Goal: Information Seeking & Learning: Learn about a topic

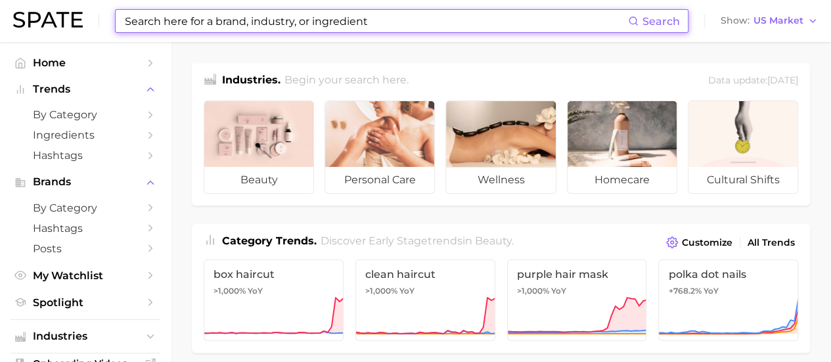
click at [336, 26] on input at bounding box center [375, 21] width 504 height 22
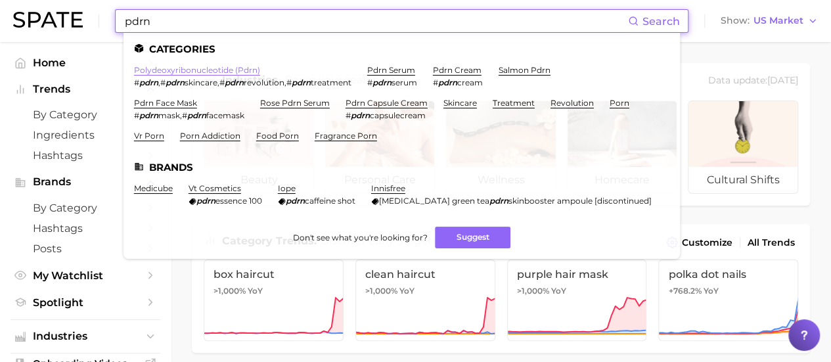
type input "pdrn"
click at [238, 73] on link "polydeoxyribonucleotide (pdrn)" at bounding box center [197, 70] width 126 height 10
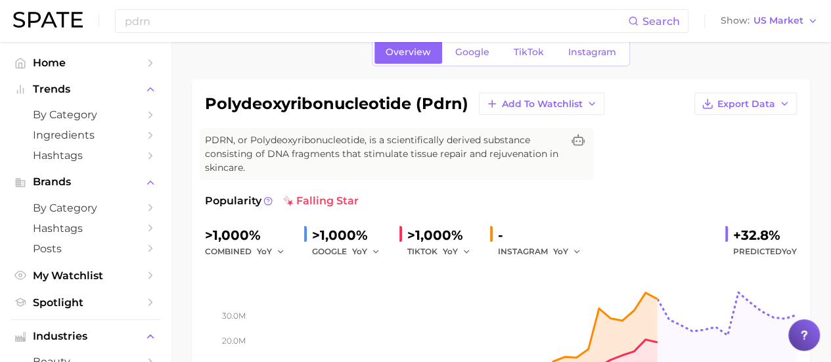
scroll to position [66, 0]
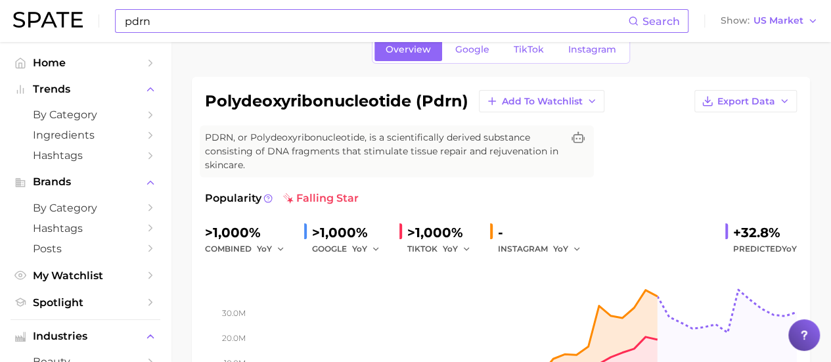
click at [303, 9] on div "pdrn Search" at bounding box center [401, 21] width 573 height 24
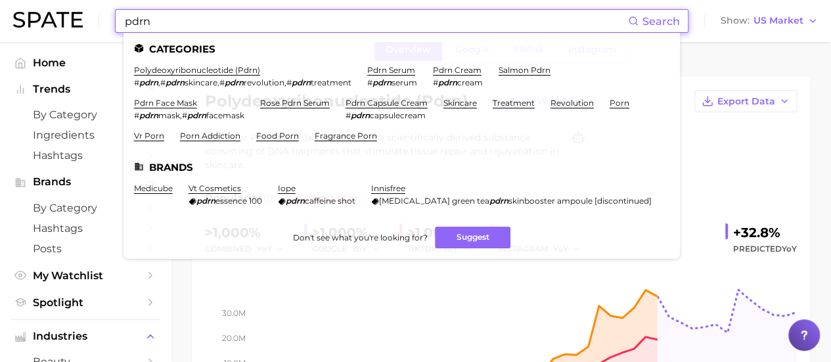
click at [302, 12] on input "pdrn" at bounding box center [375, 21] width 504 height 22
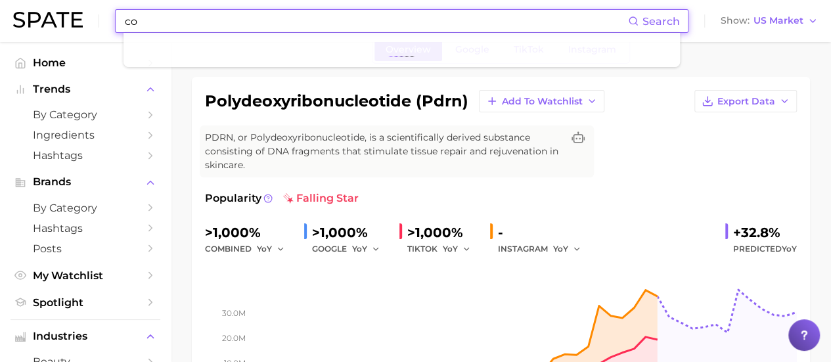
type input "c"
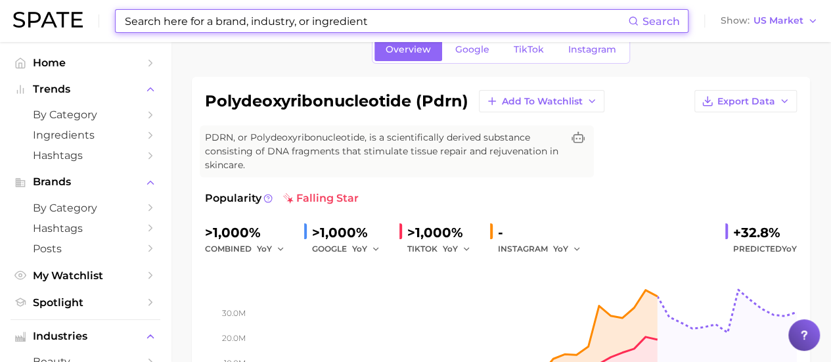
click at [156, 14] on input at bounding box center [375, 21] width 504 height 22
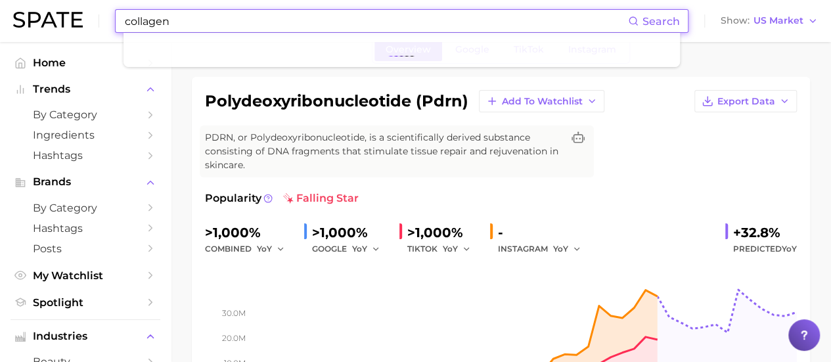
type input "collagen"
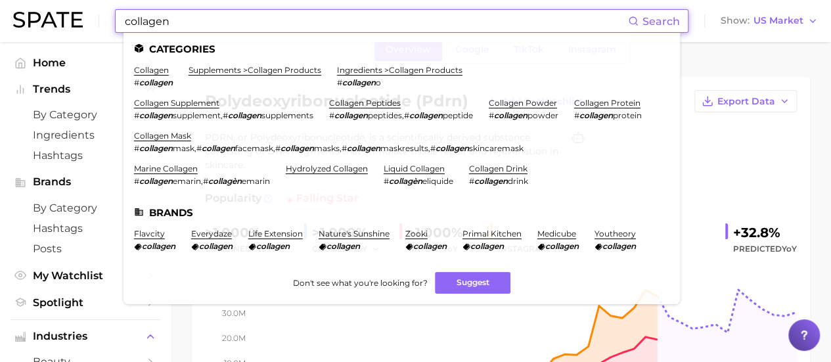
click at [158, 65] on ul "Categories collagen # collagen supplements > collagen products ingredients > co…" at bounding box center [401, 168] width 556 height 271
click at [151, 72] on link "collagen" at bounding box center [151, 70] width 35 height 10
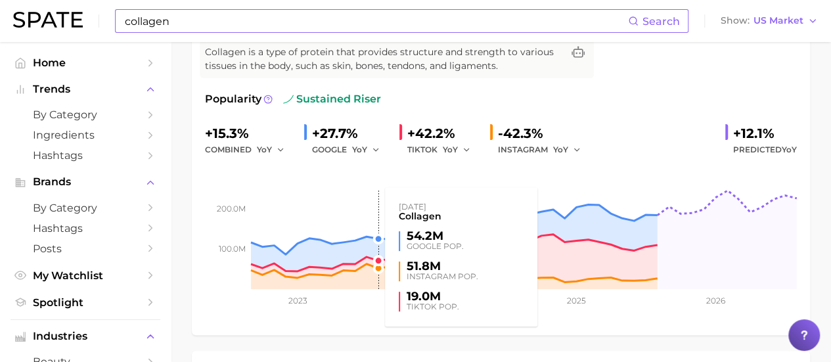
scroll to position [131, 0]
